Goal: Task Accomplishment & Management: Use online tool/utility

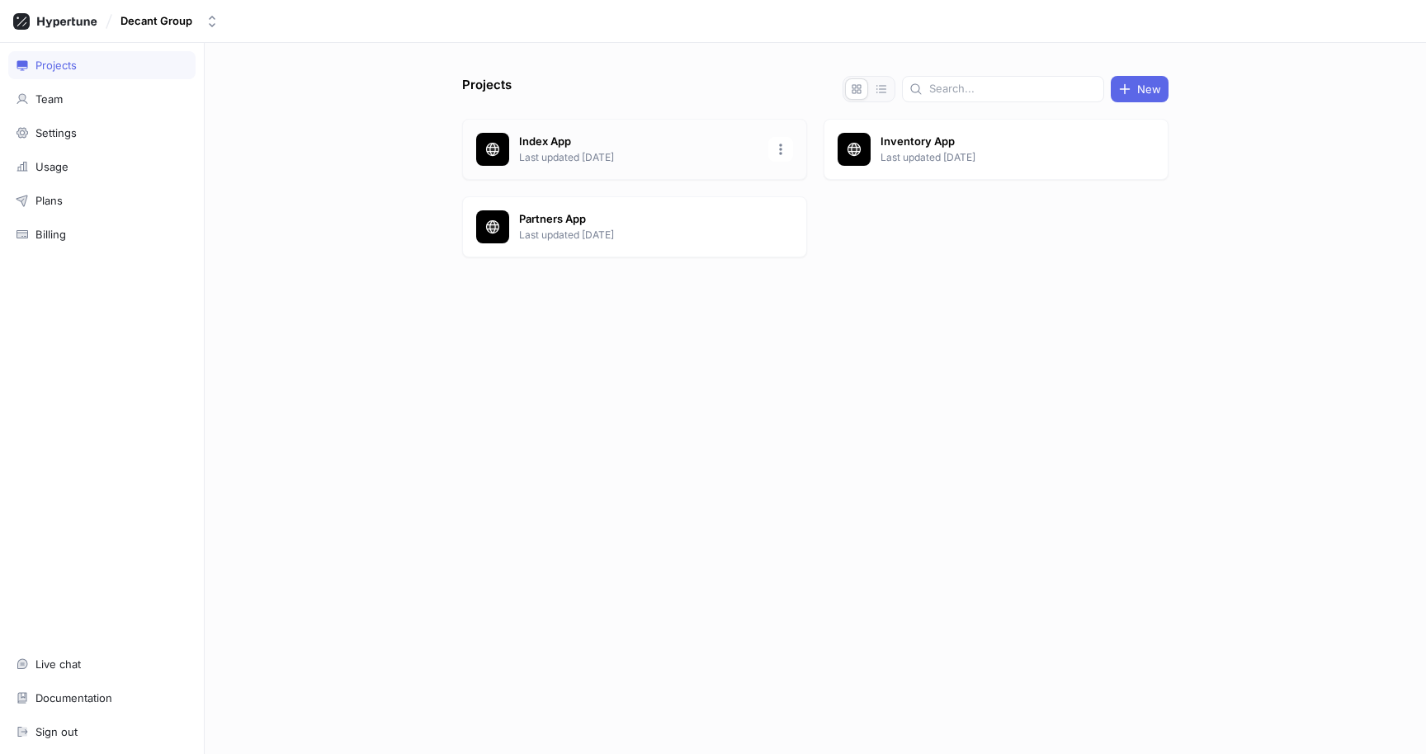
click at [568, 144] on p "Index App" at bounding box center [638, 142] width 239 height 17
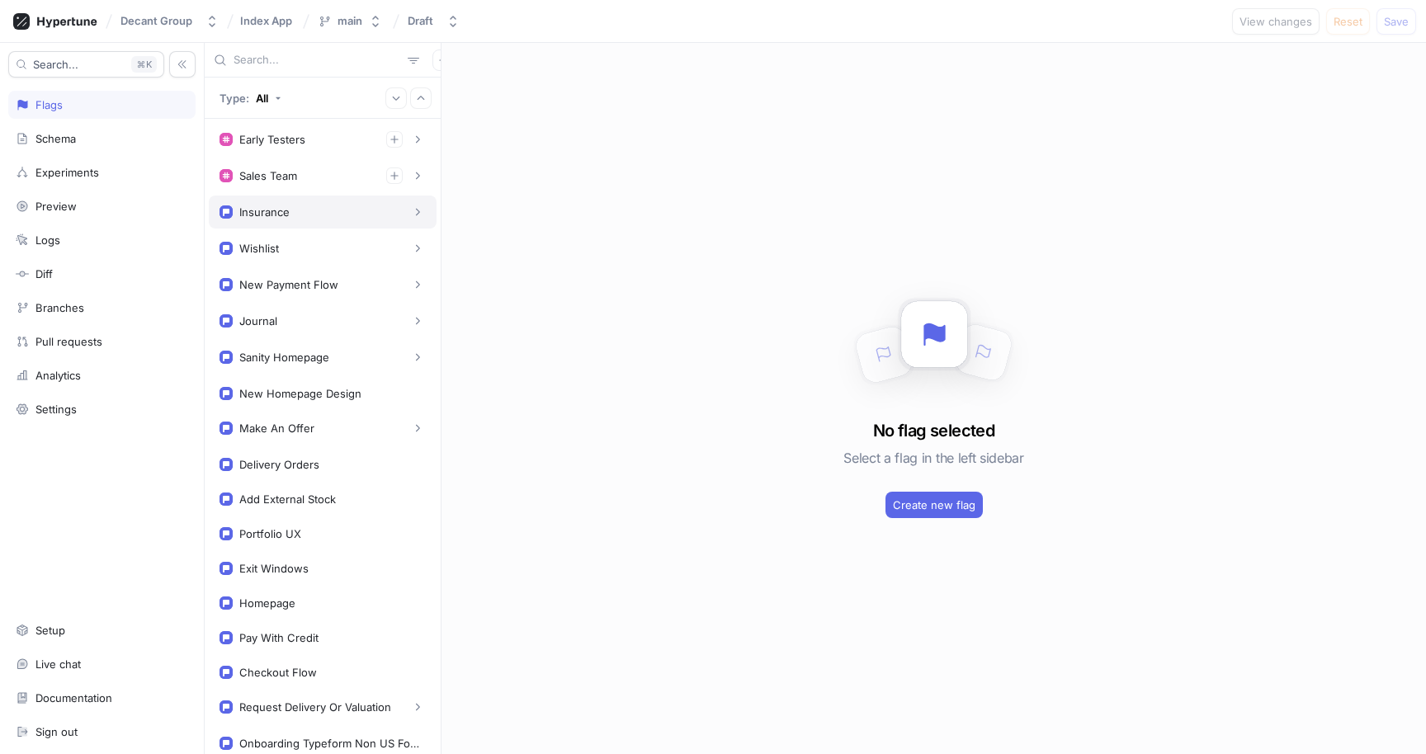
click at [296, 219] on div "Insurance" at bounding box center [322, 212] width 206 height 17
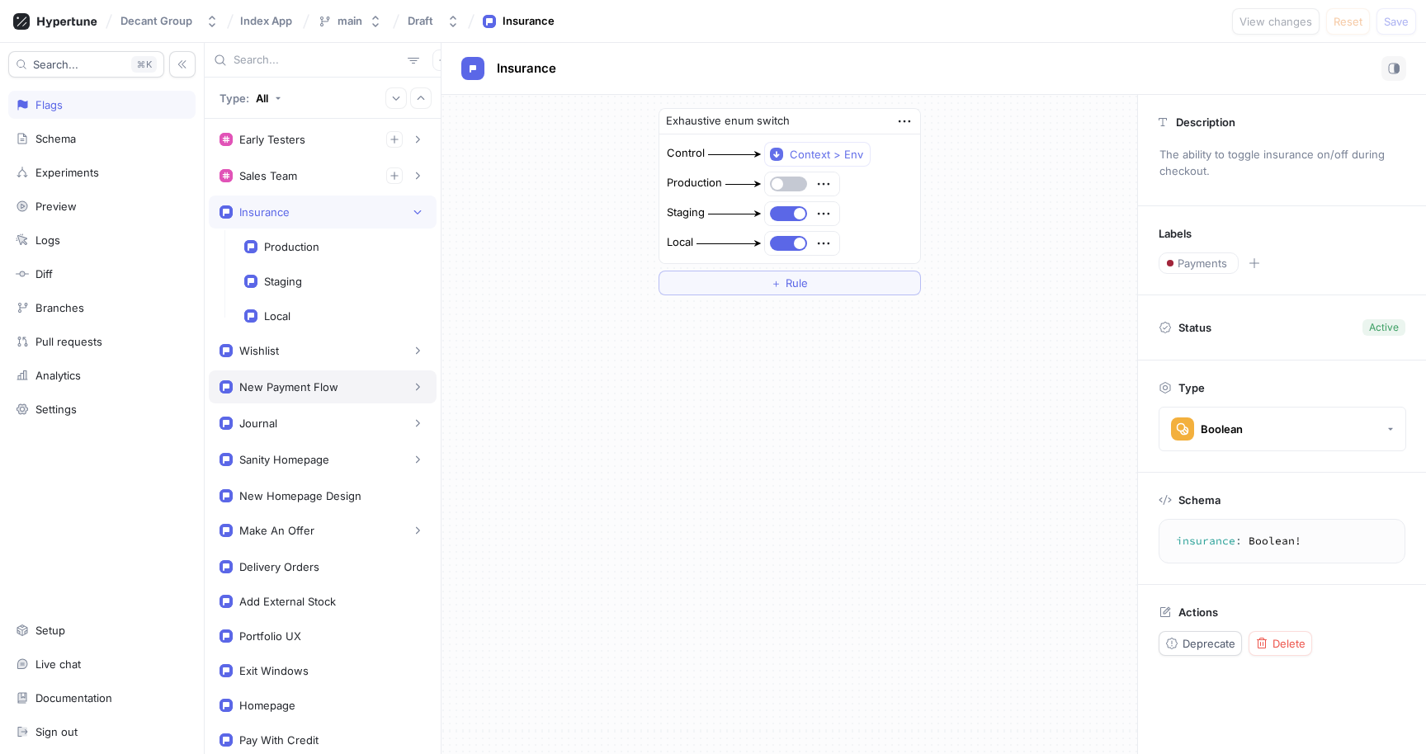
click at [291, 388] on div "New Payment Flow" at bounding box center [288, 386] width 99 height 13
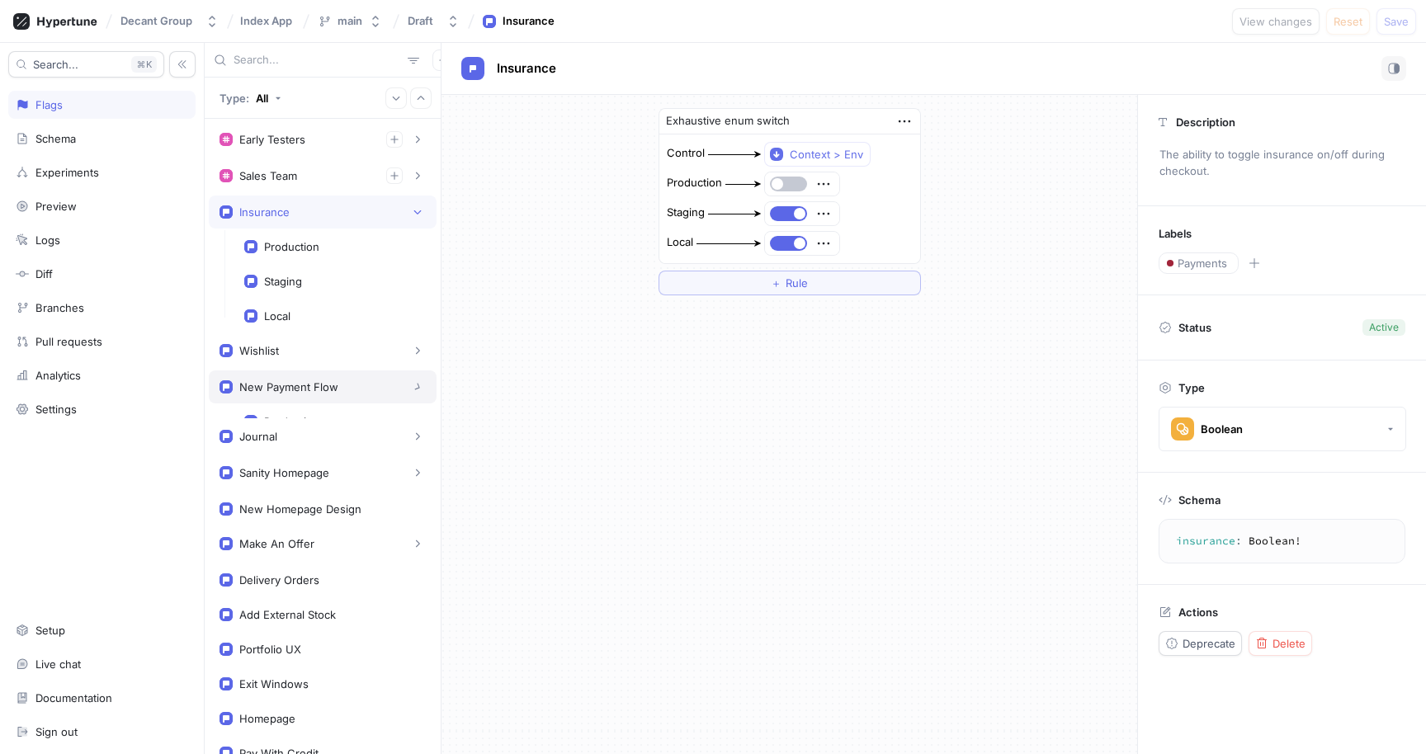
type textarea "newPaymentFlow: Boolean!"
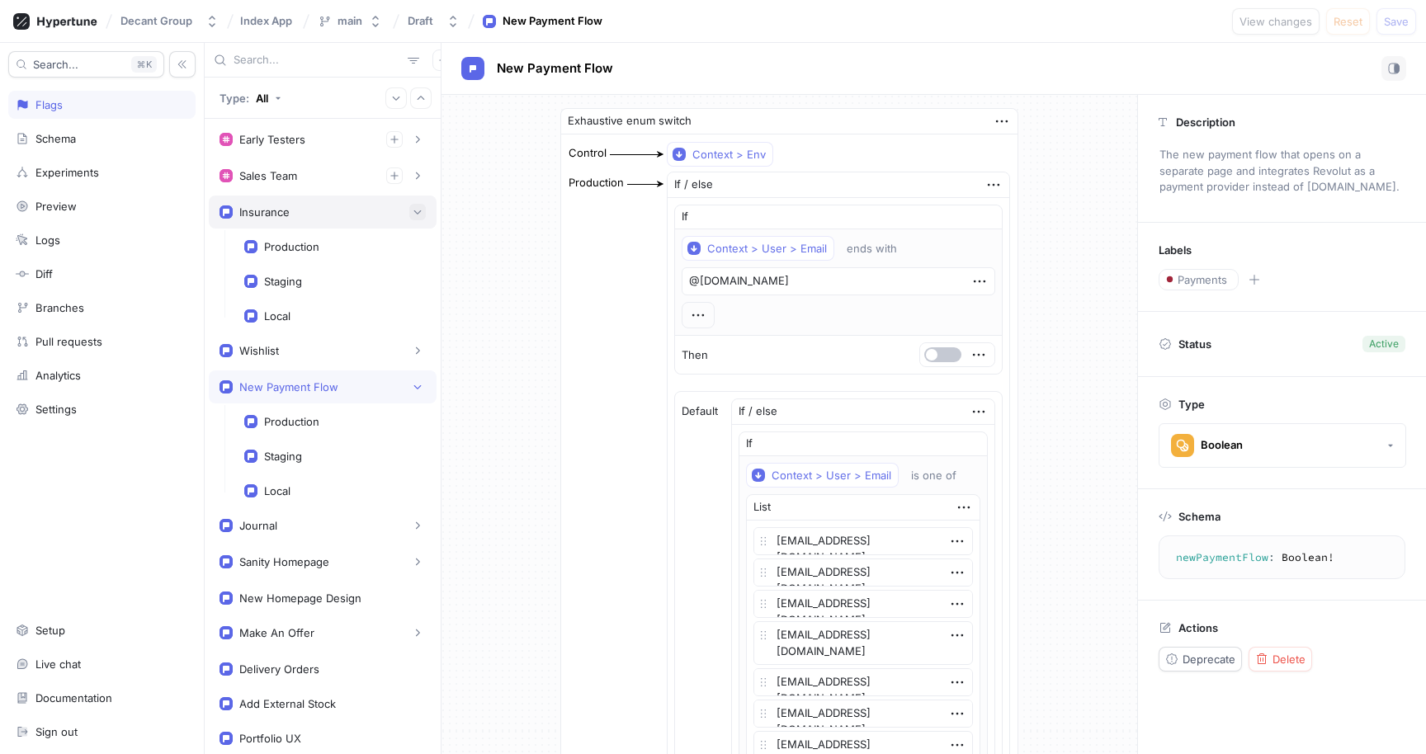
click at [414, 213] on icon "button" at bounding box center [417, 212] width 7 height 4
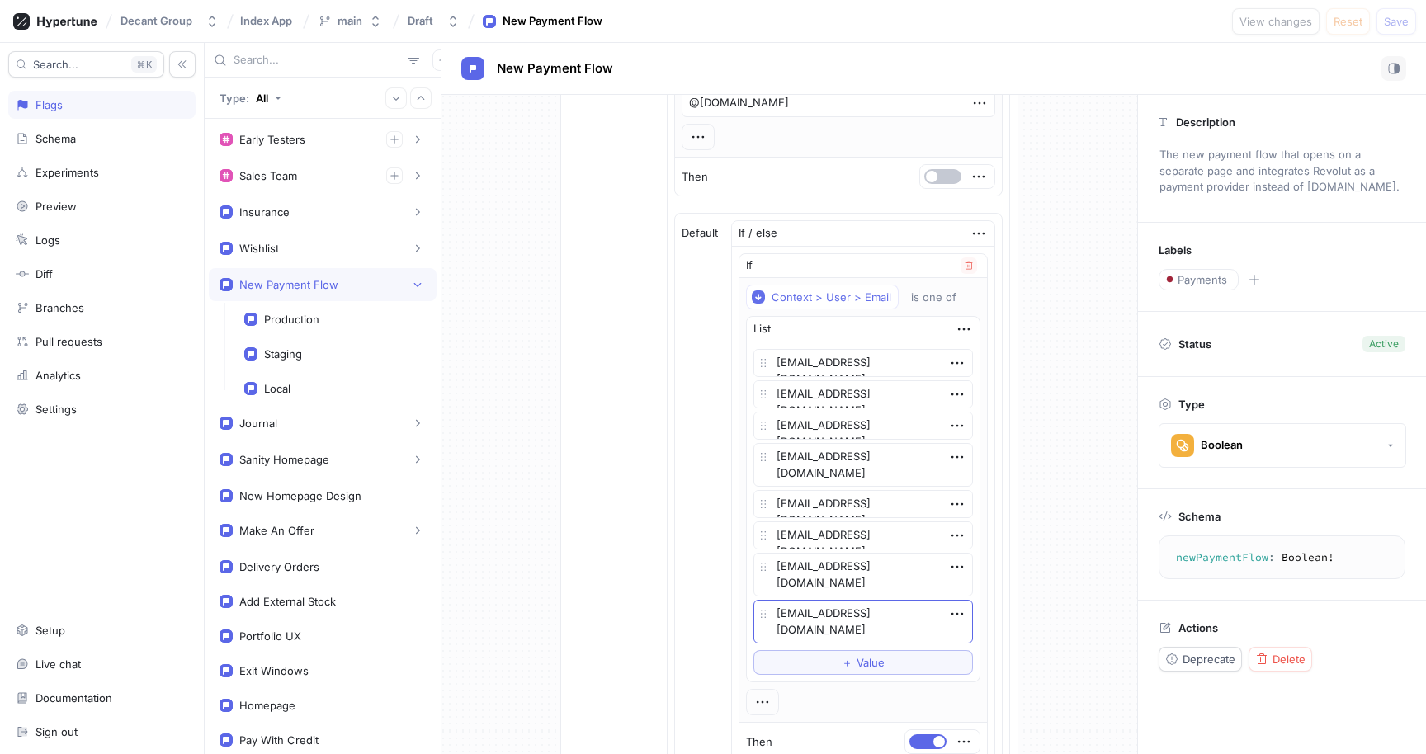
scroll to position [345, 0]
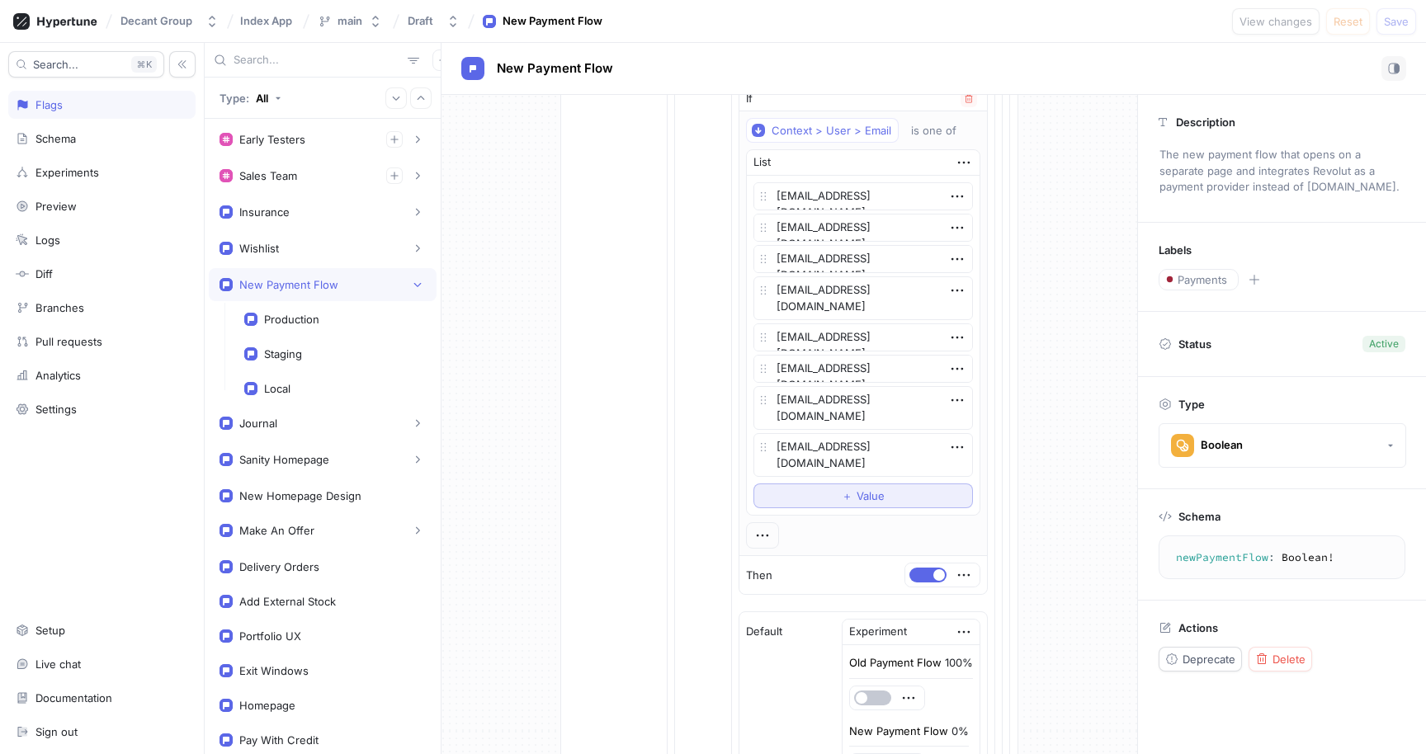
click at [842, 499] on span "＋" at bounding box center [847, 496] width 11 height 10
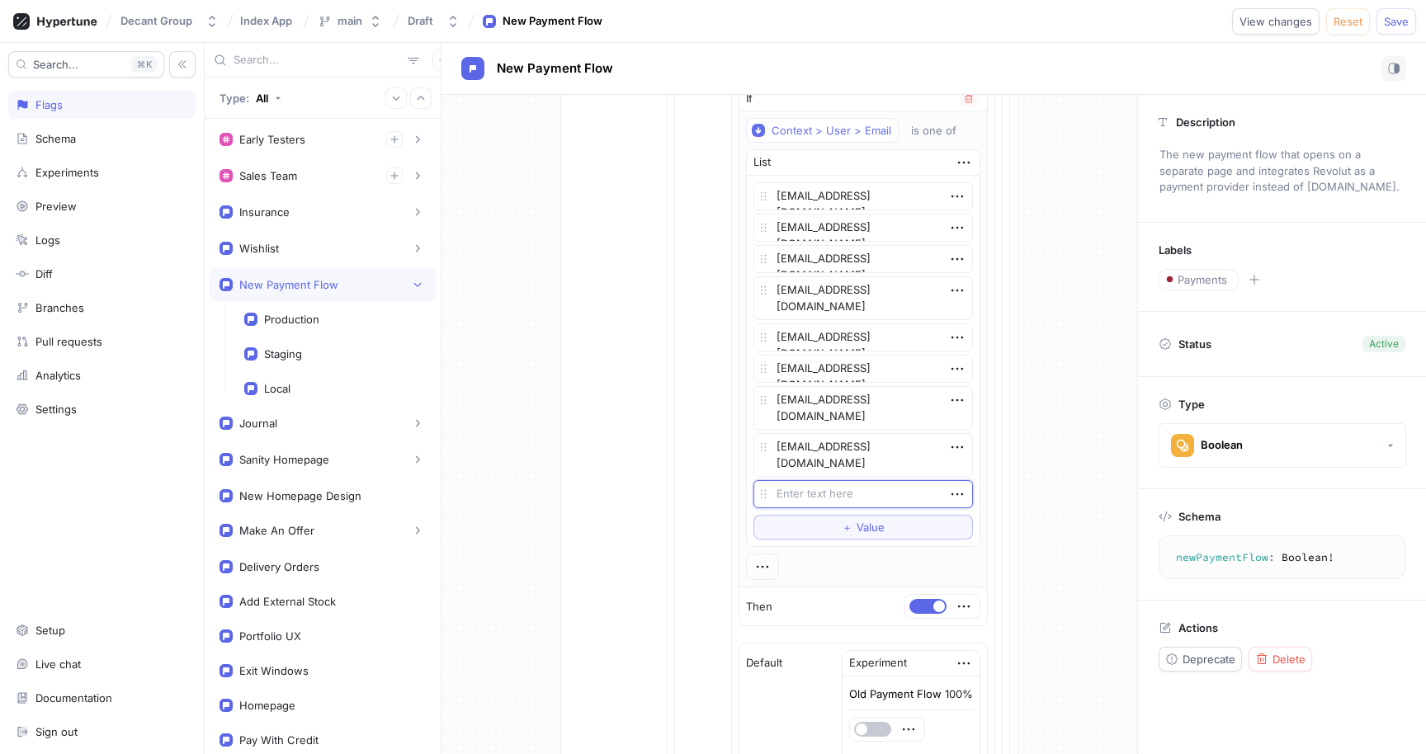
type textarea "x"
type textarea "[EMAIL_ADDRESS][DOMAIN_NAME]"
click at [1026, 481] on div "Exhaustive enum switch Control Context > Env Production If / else If Context > …" at bounding box center [788, 573] width 695 height 1646
click at [1410, 26] on button "Save" at bounding box center [1396, 21] width 40 height 26
type textarea "x"
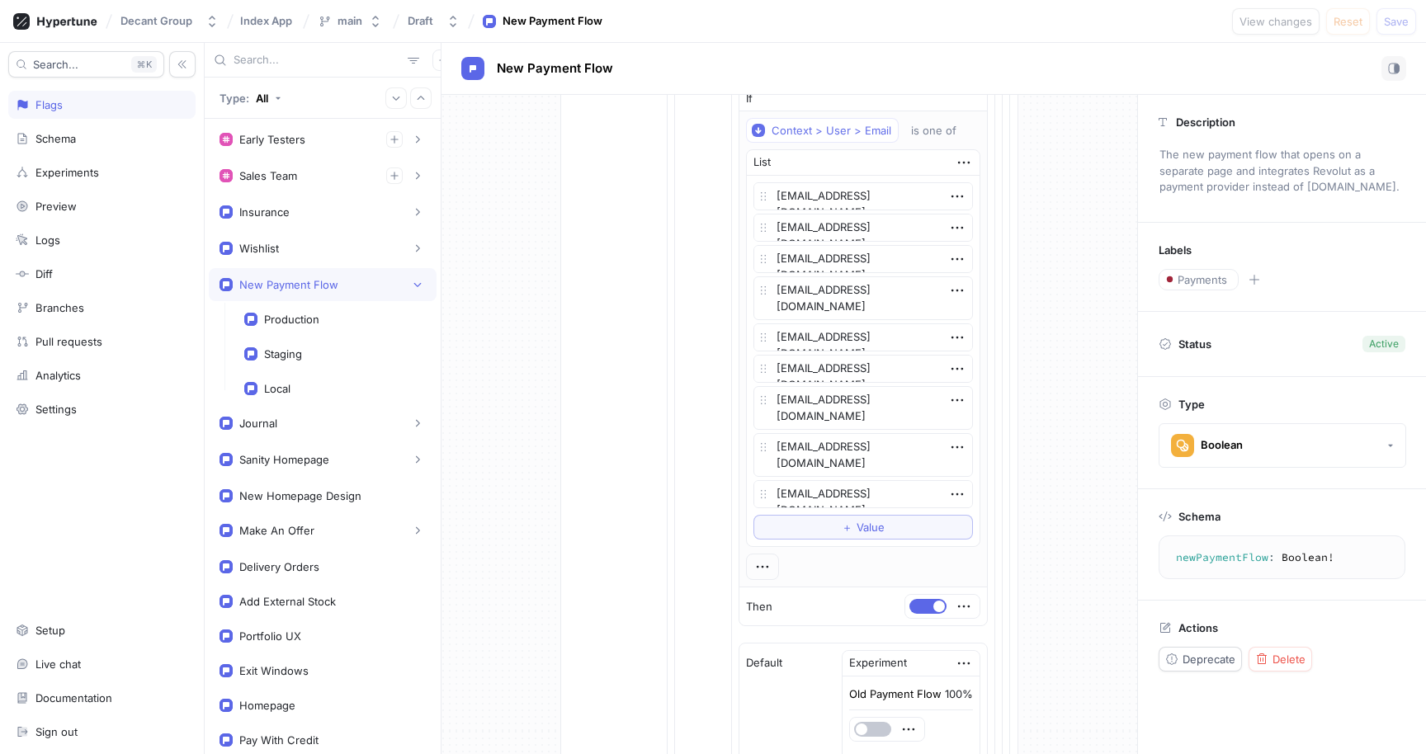
click at [993, 503] on div "If Context > User > Email ends with @[DOMAIN_NAME] Then Default If / else If Co…" at bounding box center [838, 408] width 342 height 1110
